Goal: Navigation & Orientation: Find specific page/section

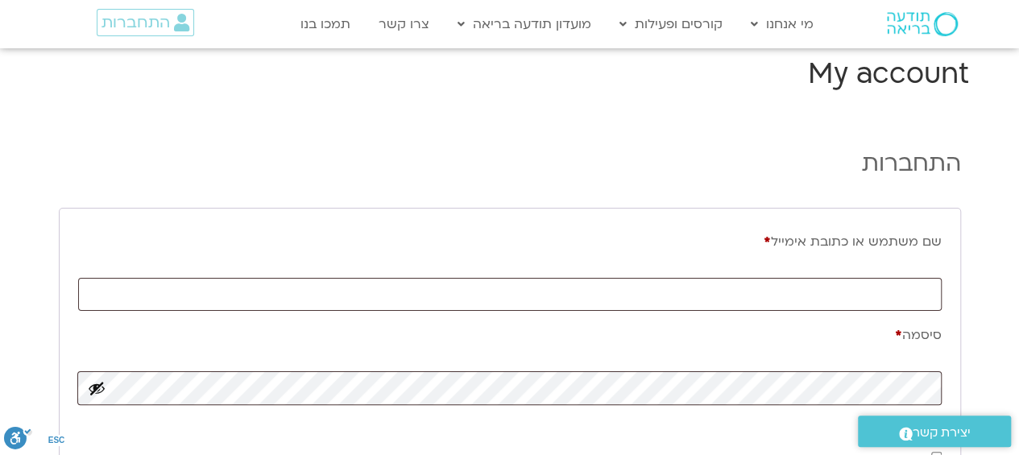
click at [590, 93] on link "מידע על המועדון" at bounding box center [537, 95] width 177 height 37
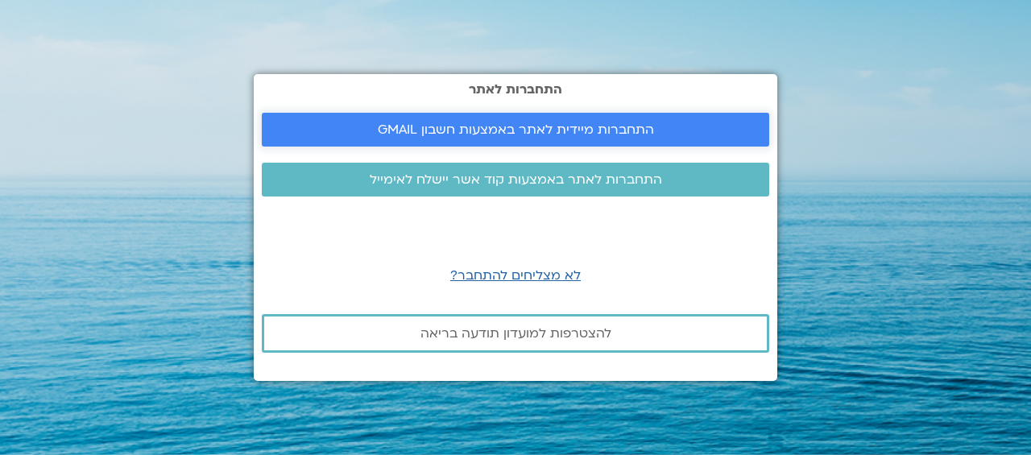
click at [482, 131] on span "התחברות מיידית לאתר באמצעות חשבון GMAIL" at bounding box center [516, 129] width 276 height 14
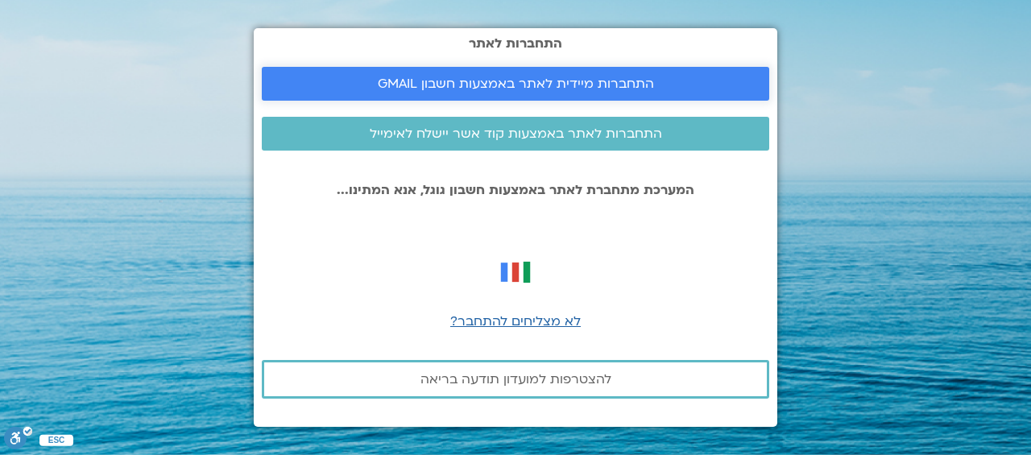
click at [517, 77] on span "התחברות מיידית לאתר באמצעות חשבון GMAIL" at bounding box center [516, 84] width 276 height 14
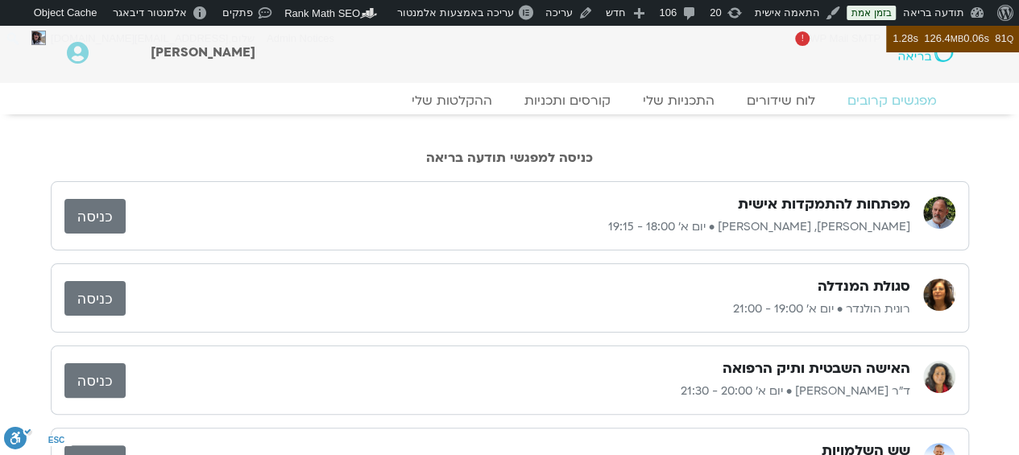
scroll to position [51, 0]
